Goal: Navigation & Orientation: Find specific page/section

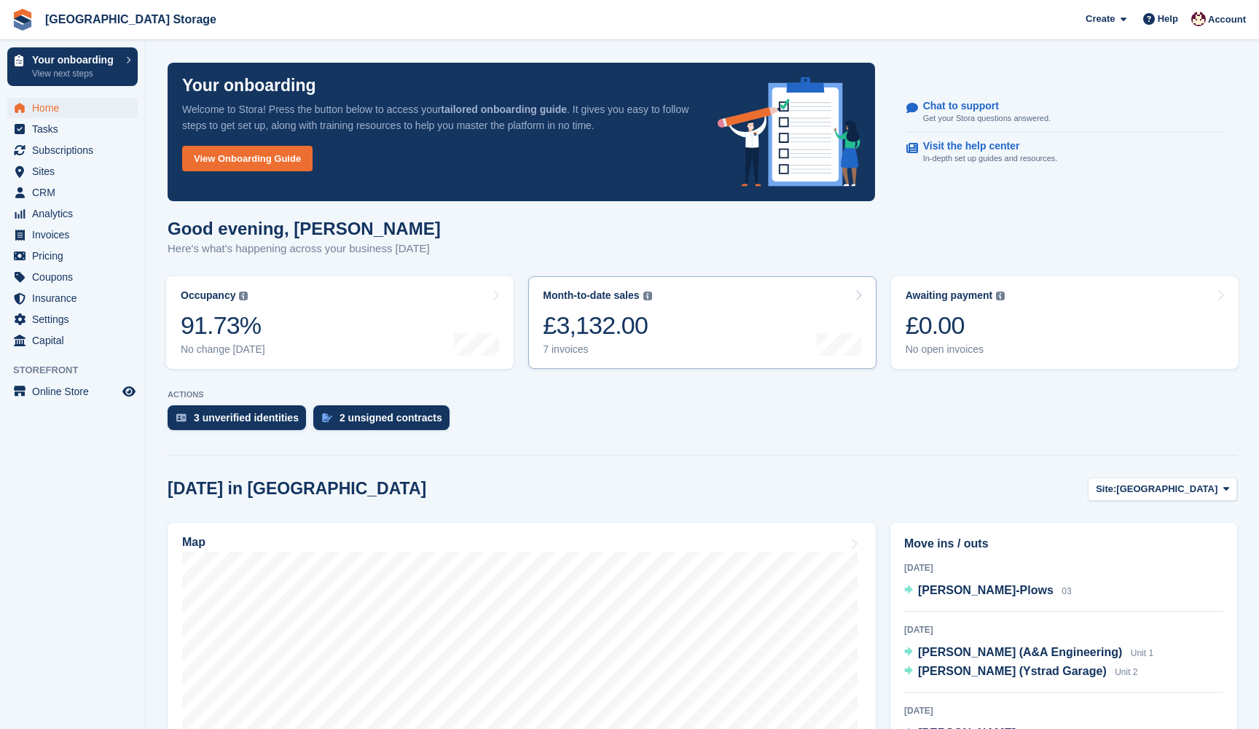
click at [728, 318] on link "Month-to-date sales The sum of all finalised invoices generated this month to d…" at bounding box center [702, 322] width 348 height 93
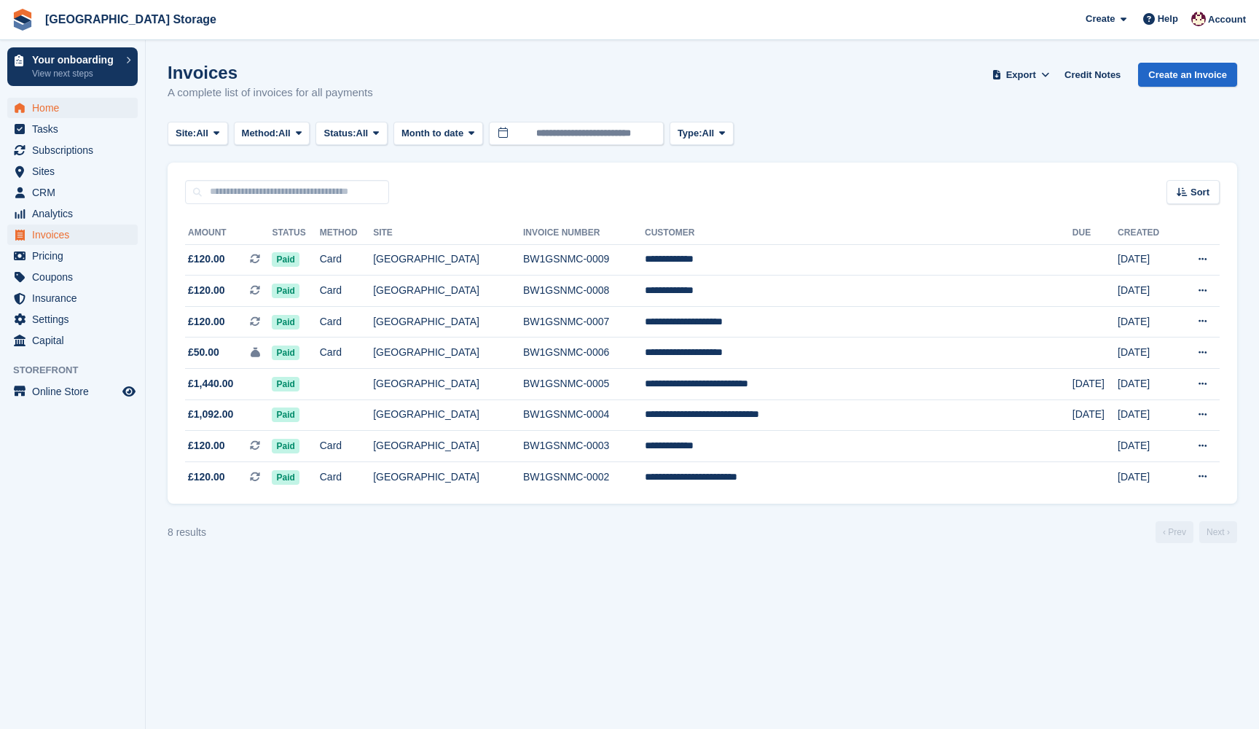
click at [45, 101] on span "Home" at bounding box center [75, 108] width 87 height 20
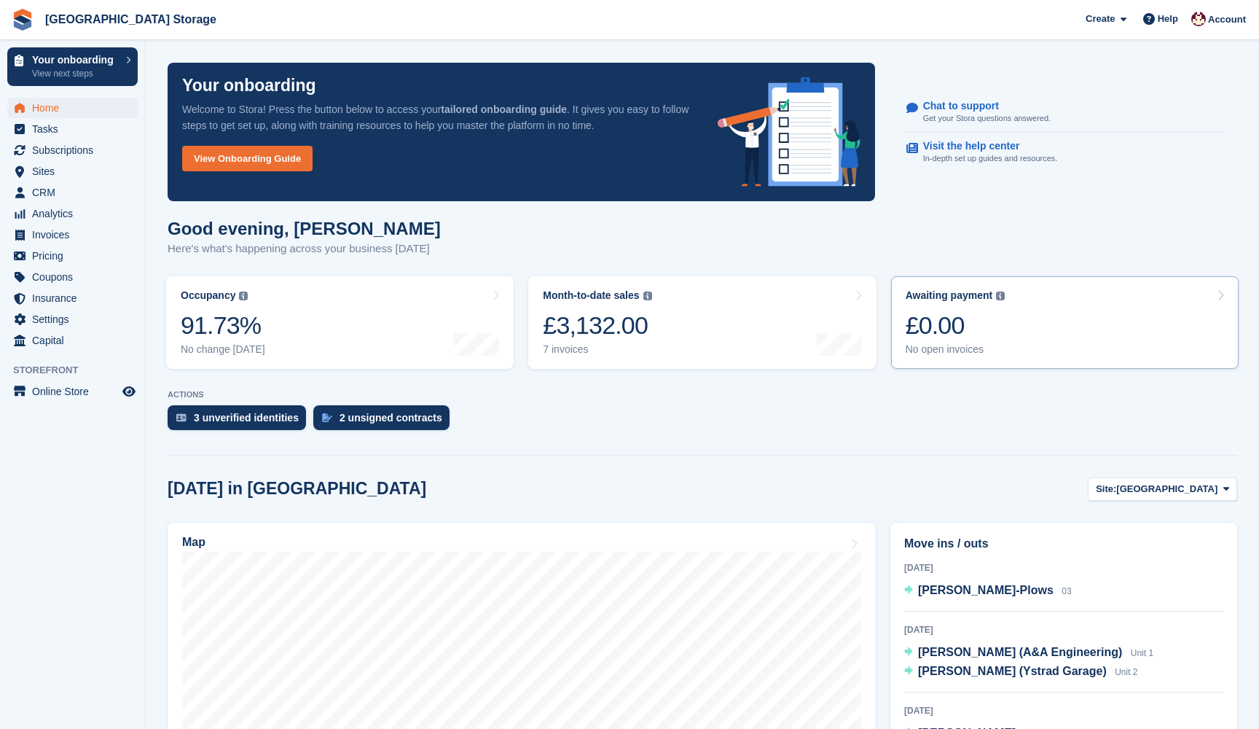
click at [956, 316] on div "£0.00" at bounding box center [956, 325] width 100 height 30
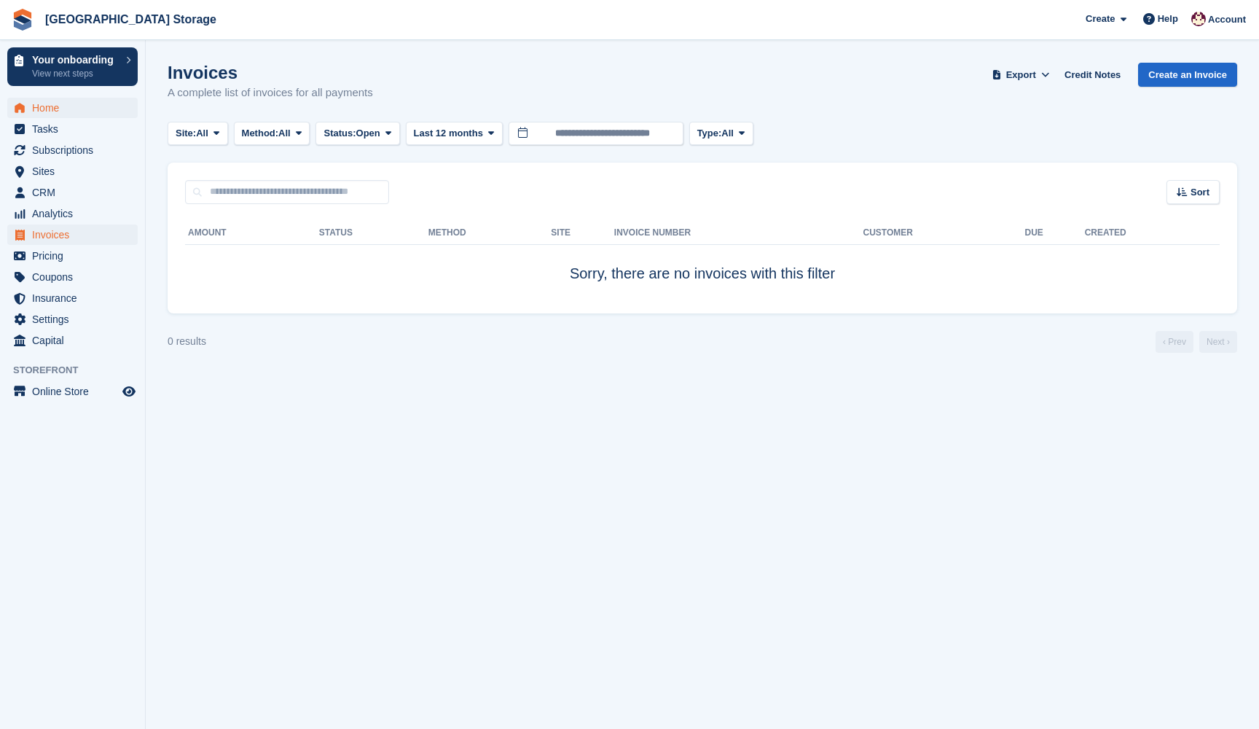
click at [53, 109] on span "Home" at bounding box center [75, 108] width 87 height 20
